Goal: Browse casually

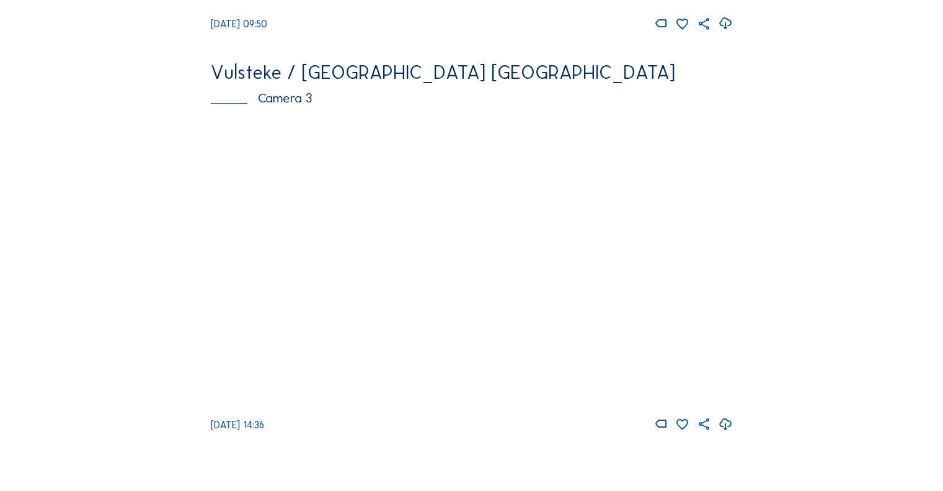
scroll to position [868, 0]
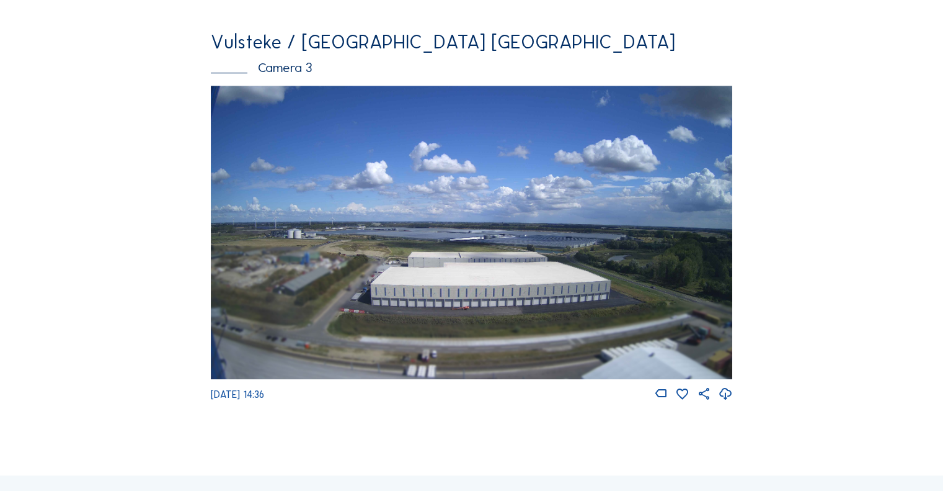
click at [482, 280] on img at bounding box center [472, 232] width 522 height 293
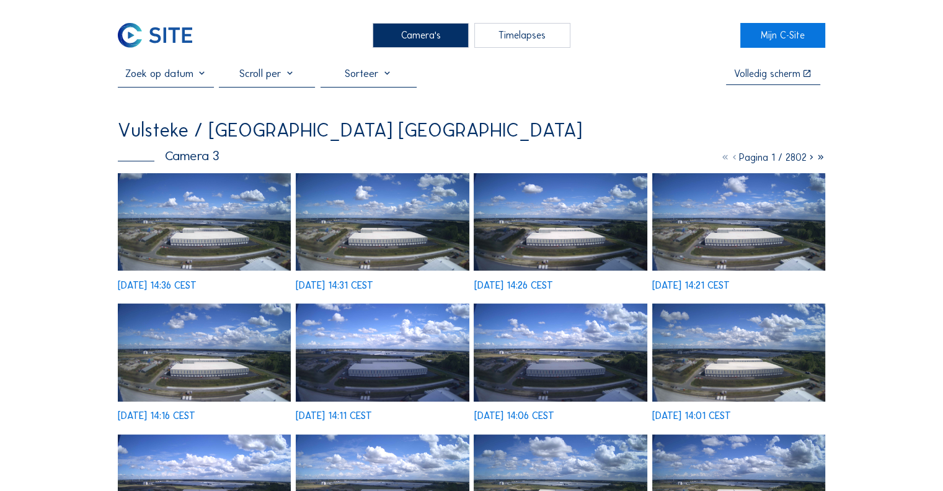
click at [216, 238] on img at bounding box center [204, 221] width 173 height 97
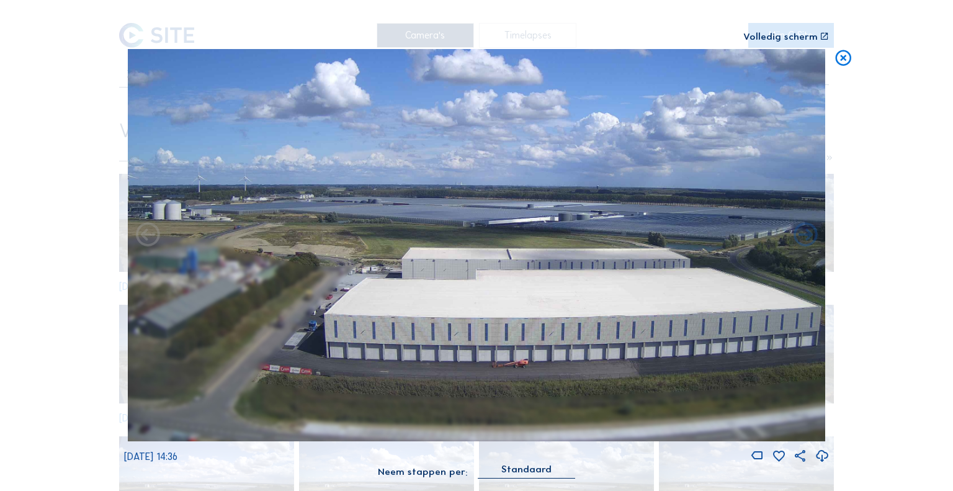
drag, startPoint x: 563, startPoint y: 324, endPoint x: 537, endPoint y: 324, distance: 25.4
click at [537, 324] on img at bounding box center [477, 245] width 698 height 393
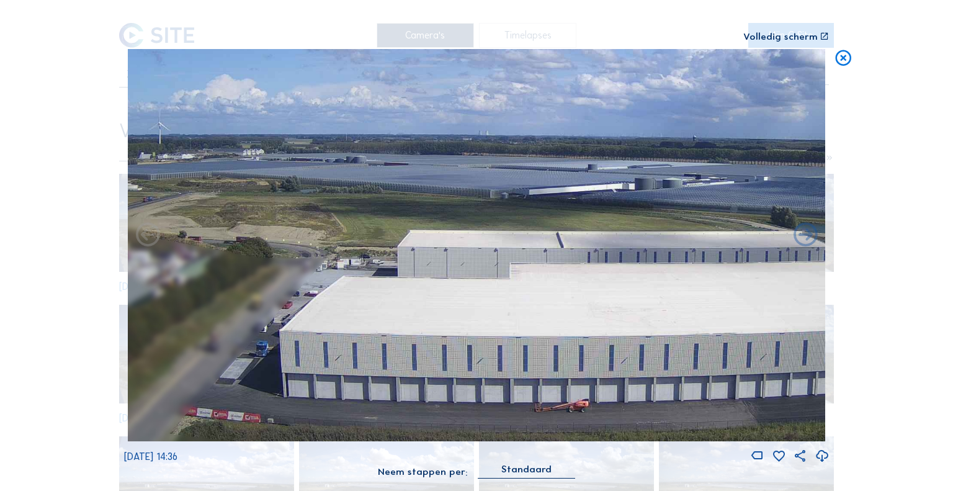
drag, startPoint x: 425, startPoint y: 295, endPoint x: 232, endPoint y: 269, distance: 195.2
click at [232, 269] on img at bounding box center [477, 245] width 698 height 393
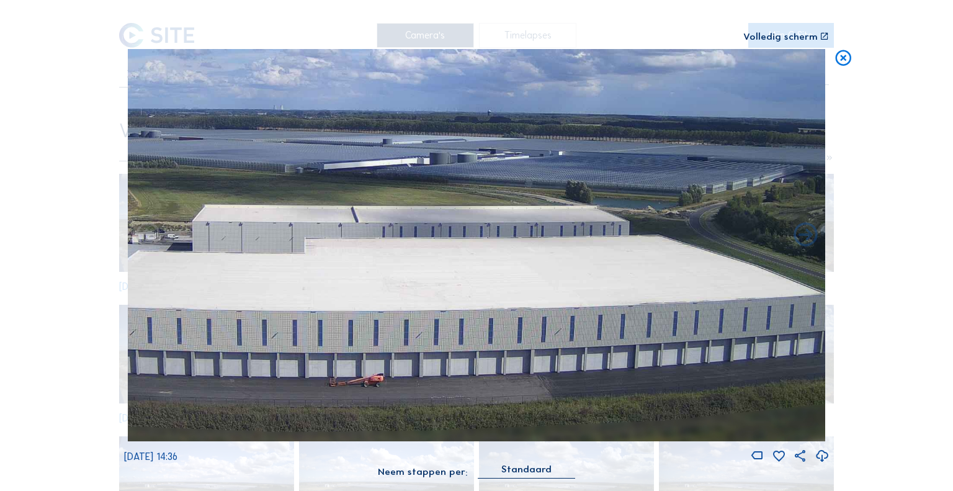
drag, startPoint x: 569, startPoint y: 307, endPoint x: 308, endPoint y: 290, distance: 261.1
click at [308, 290] on img at bounding box center [477, 245] width 698 height 393
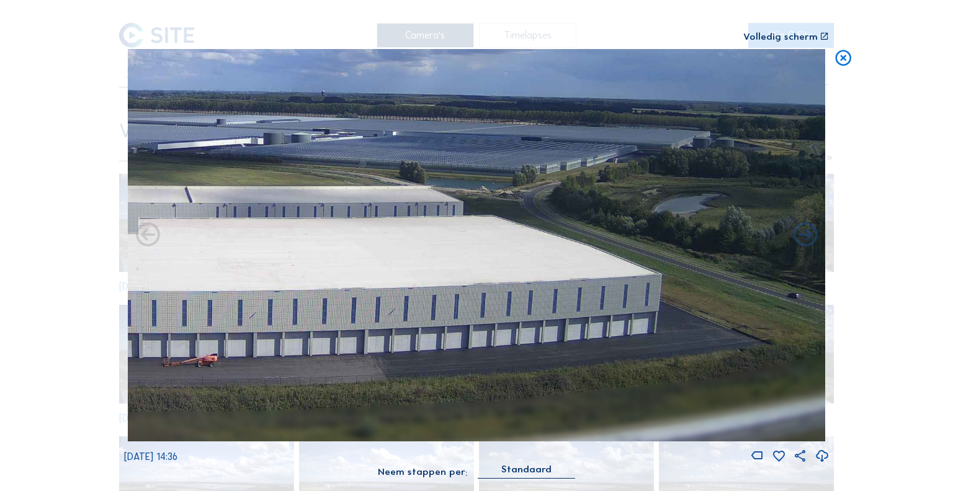
drag, startPoint x: 290, startPoint y: 301, endPoint x: 385, endPoint y: 299, distance: 94.3
click at [385, 299] on img at bounding box center [477, 245] width 698 height 393
drag, startPoint x: 454, startPoint y: 306, endPoint x: 523, endPoint y: 308, distance: 69.5
click at [523, 308] on img at bounding box center [477, 245] width 698 height 393
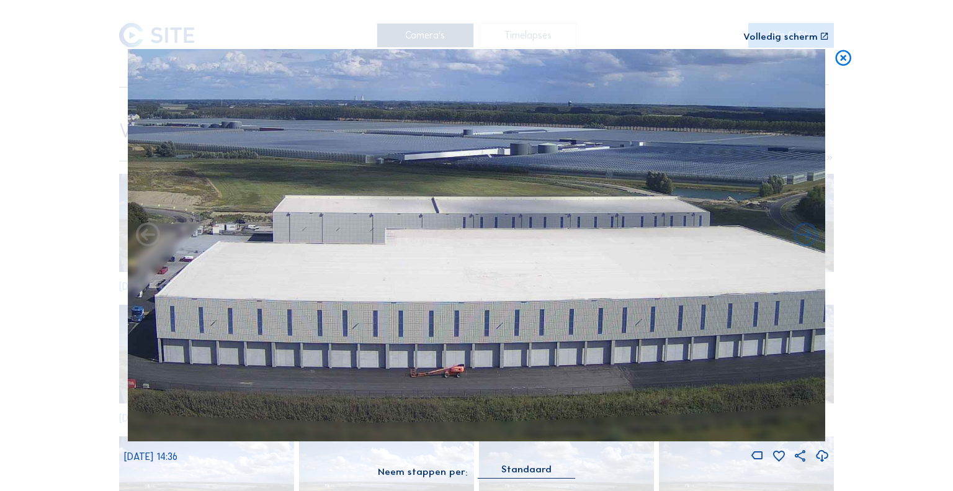
drag, startPoint x: 377, startPoint y: 313, endPoint x: 492, endPoint y: 312, distance: 114.7
click at [492, 312] on img at bounding box center [477, 245] width 698 height 393
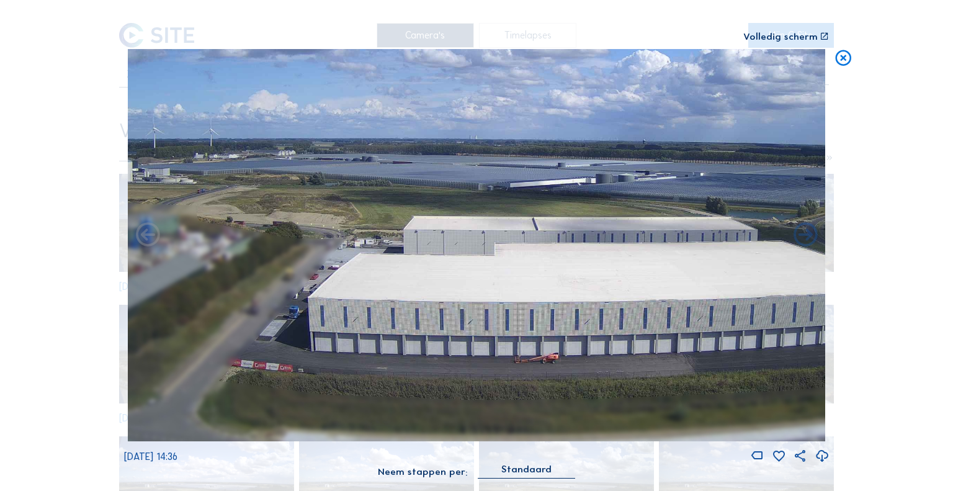
drag, startPoint x: 385, startPoint y: 313, endPoint x: 590, endPoint y: 312, distance: 205.9
click at [590, 312] on img at bounding box center [477, 245] width 698 height 393
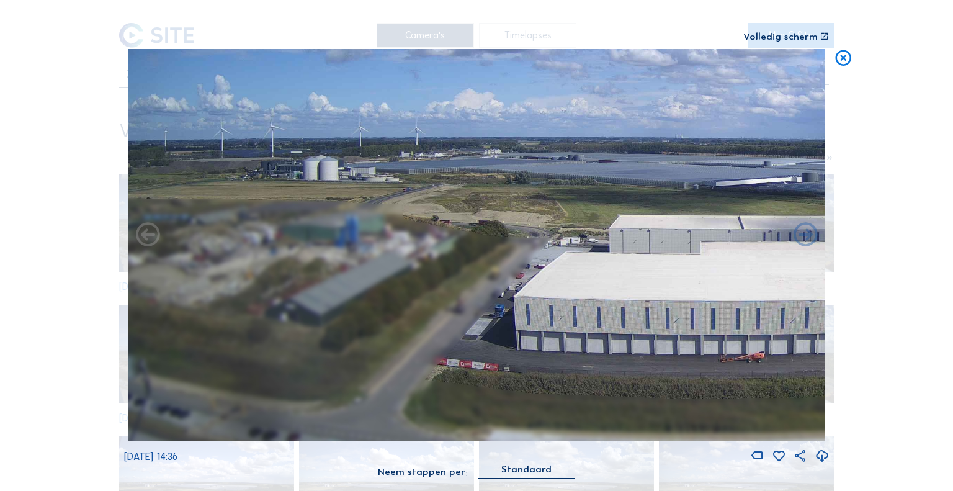
click at [840, 63] on icon at bounding box center [843, 59] width 19 height 20
